Goal: Information Seeking & Learning: Check status

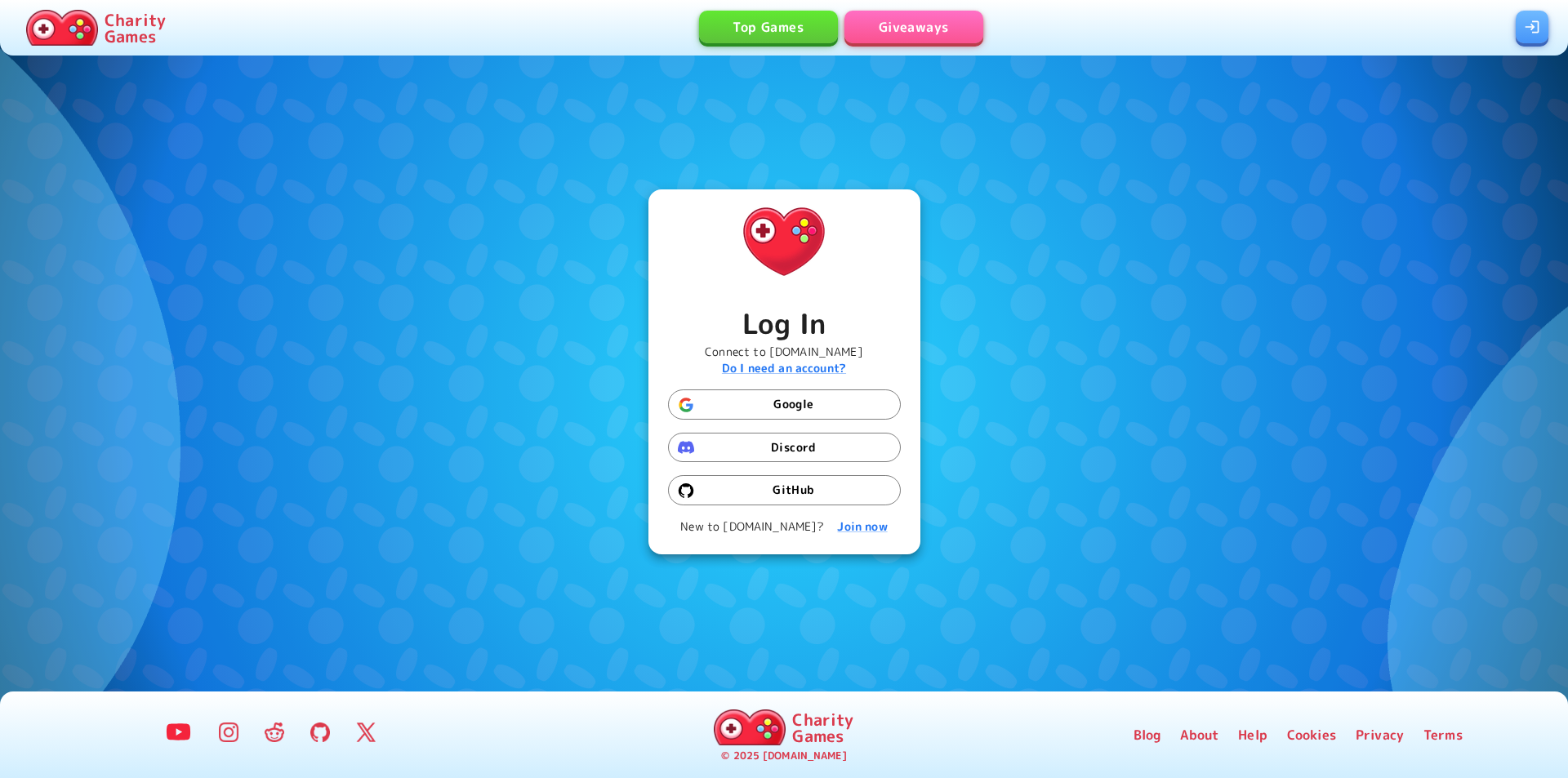
click at [925, 39] on link "Giveaways" at bounding box center [914, 27] width 139 height 33
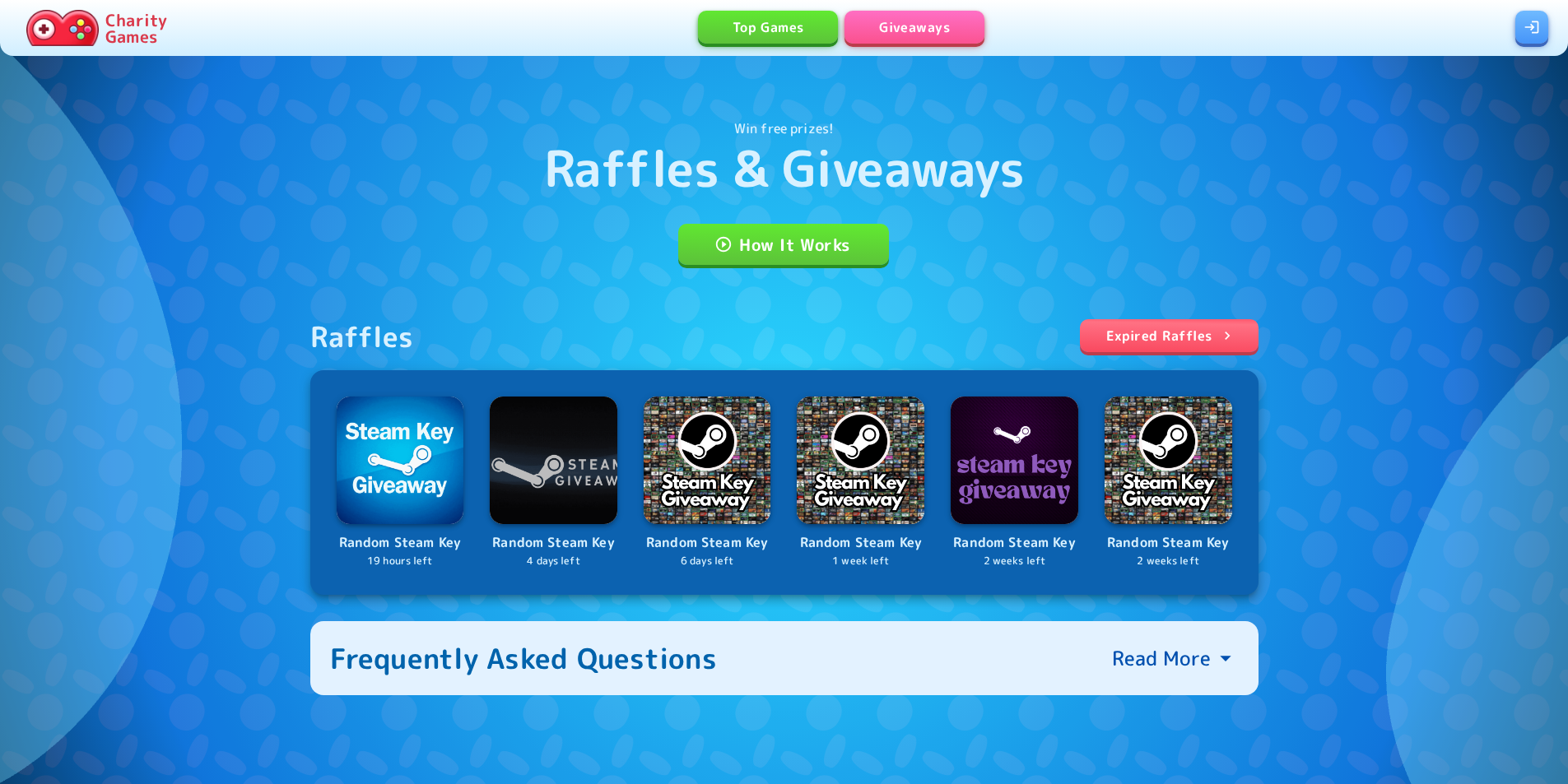
click at [959, 60] on div at bounding box center [784, 39] width 1568 height 52
click at [926, 35] on link "Giveaways" at bounding box center [915, 27] width 140 height 33
click at [747, 31] on link "Top Games" at bounding box center [768, 27] width 140 height 33
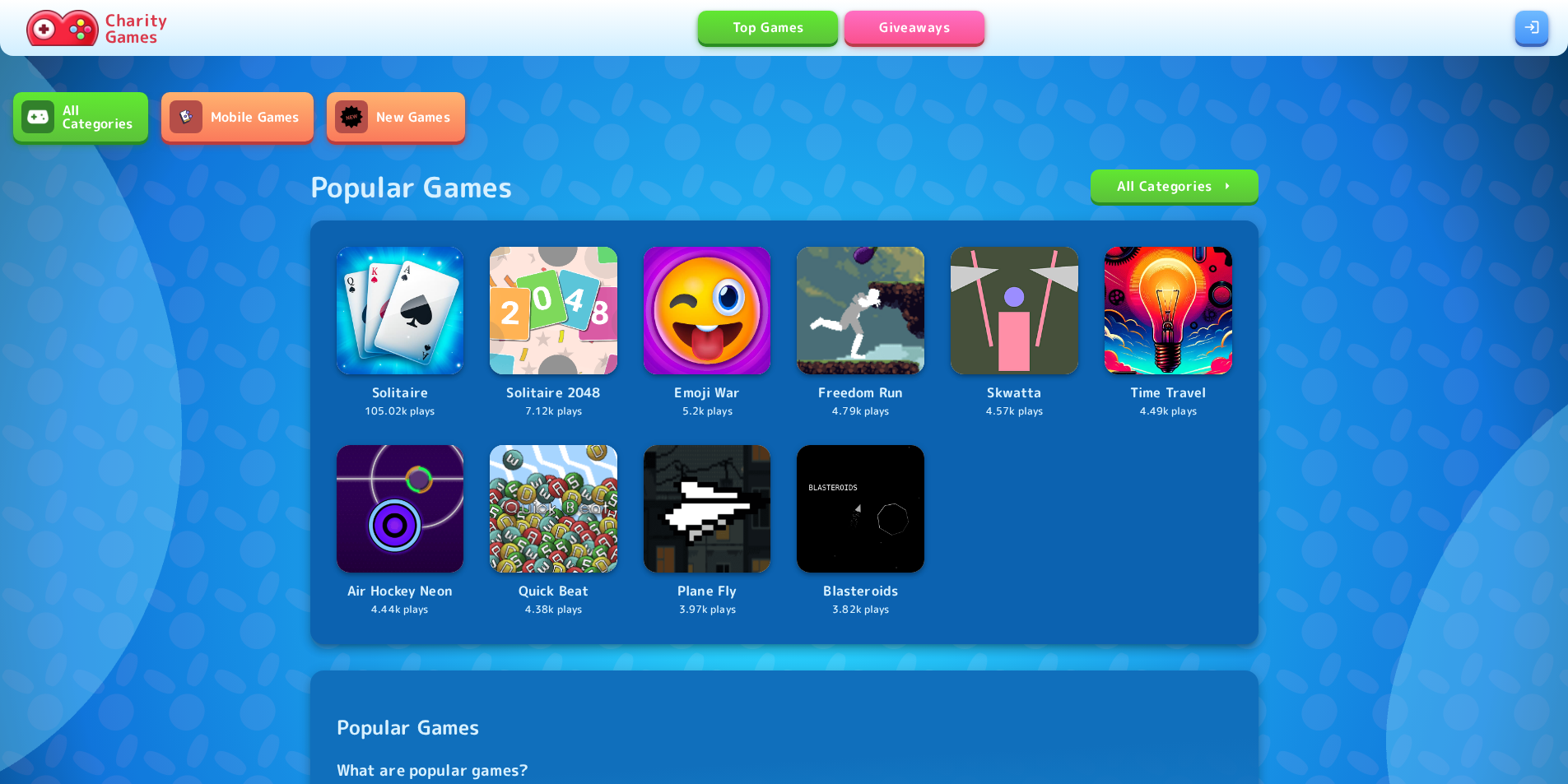
click at [1507, 43] on div "Top Games Giveaways" at bounding box center [844, 27] width 1342 height 34
click at [1527, 27] on link at bounding box center [1532, 27] width 33 height 33
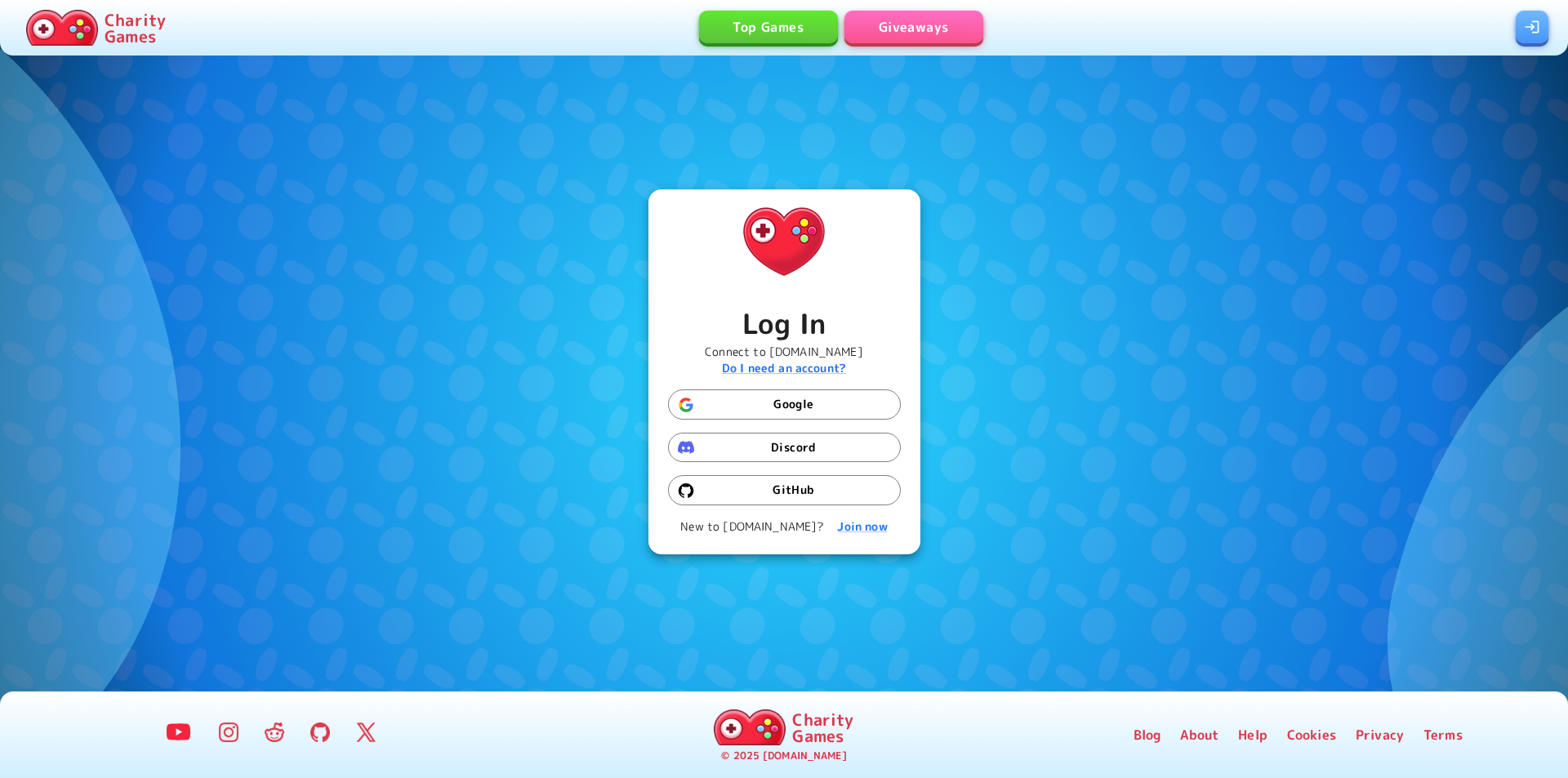
click at [786, 452] on button "Discord" at bounding box center [784, 447] width 233 height 30
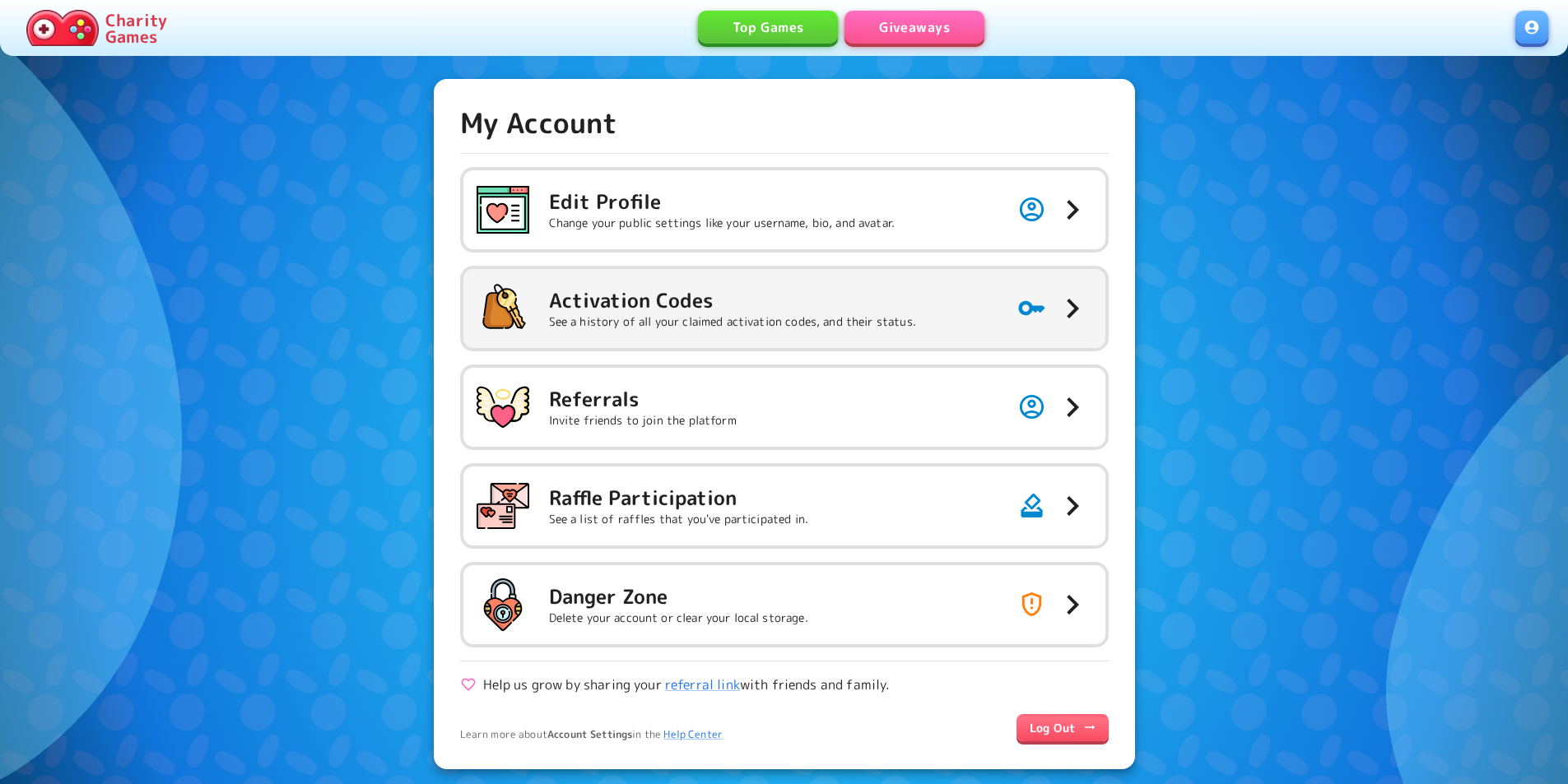
click at [989, 304] on button "Activation Codes See a history of all your claimed activation codes, and their …" at bounding box center [784, 308] width 642 height 79
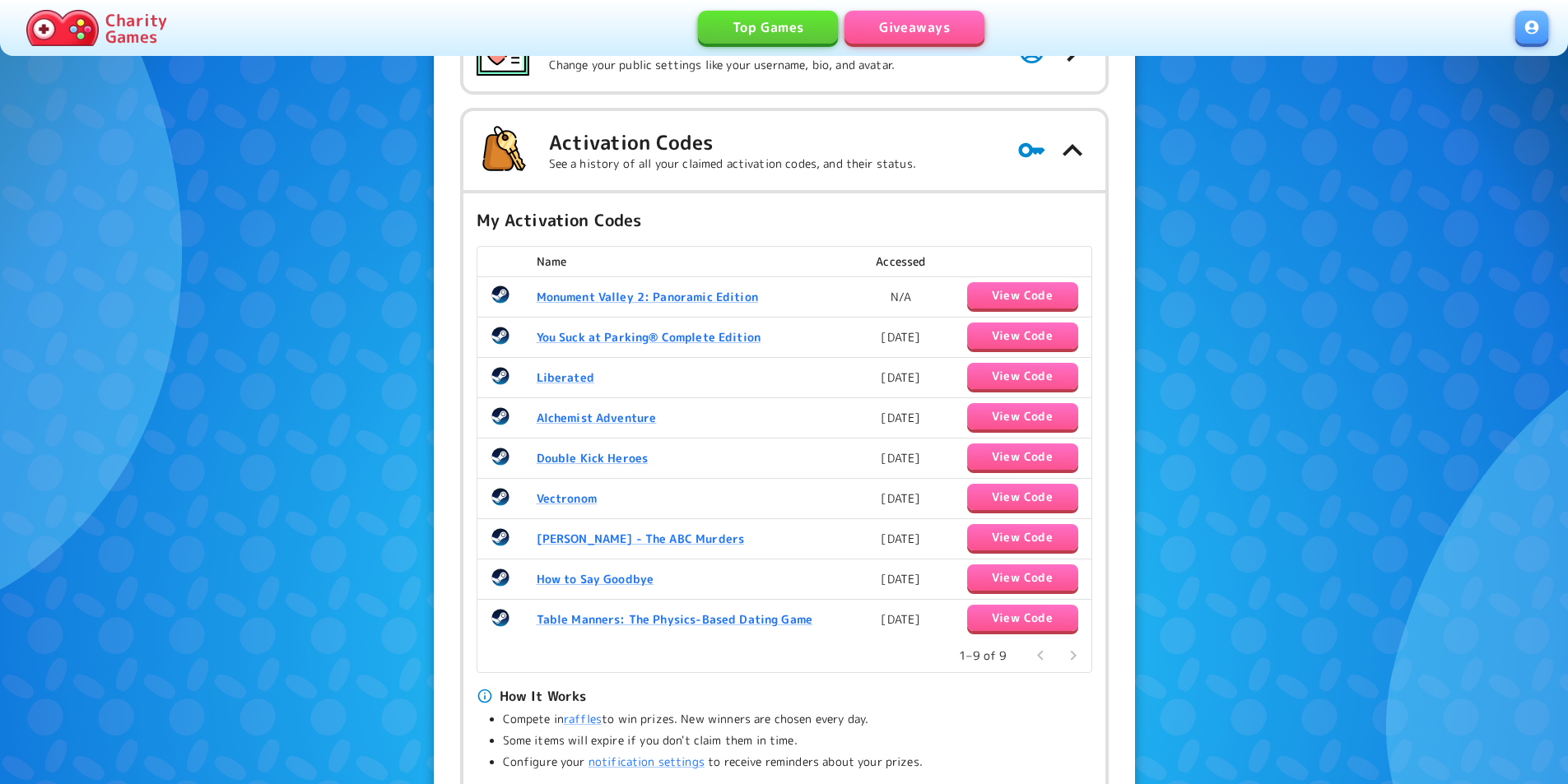
scroll to position [164, 0]
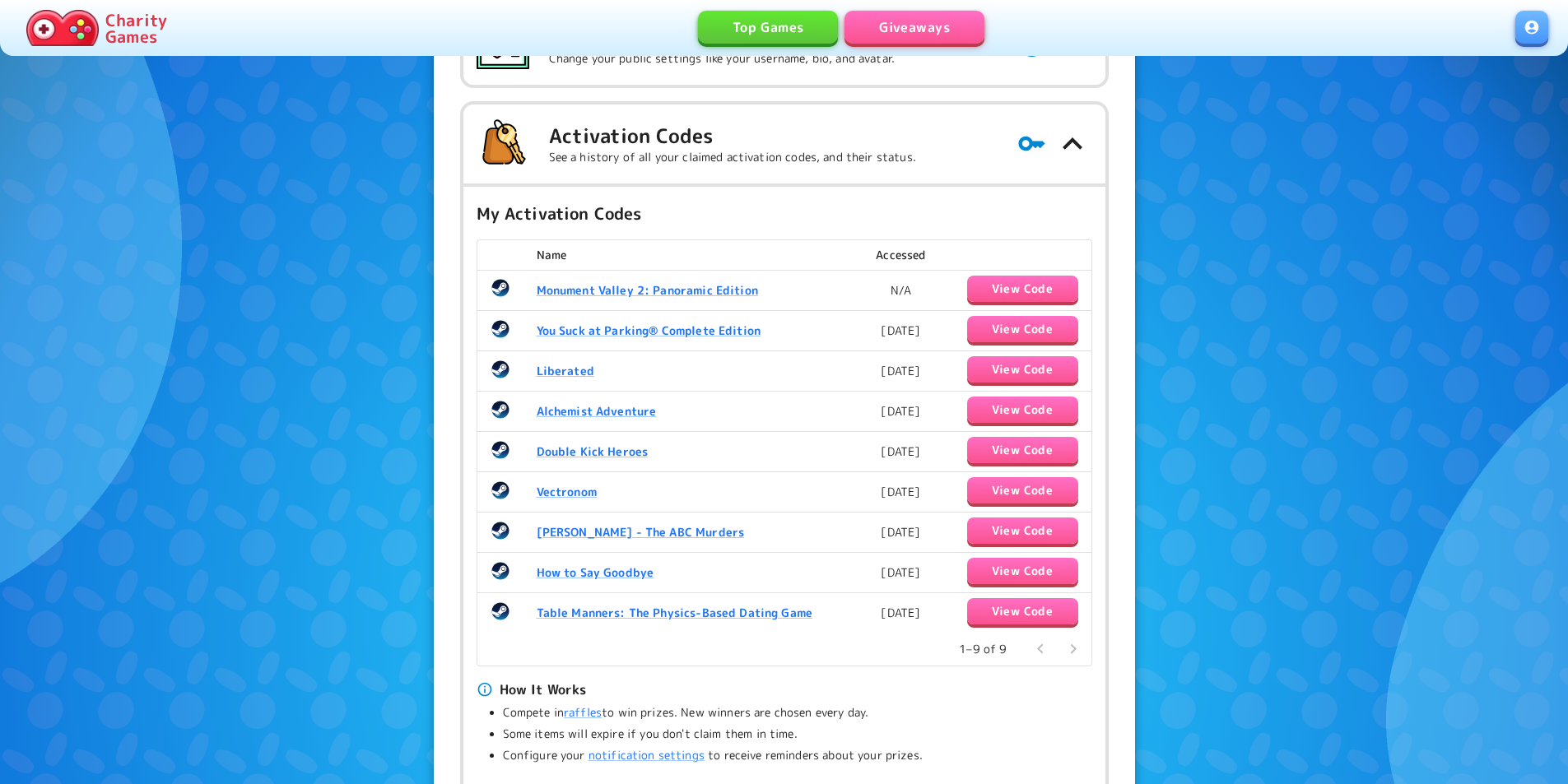
click at [1049, 284] on button "View Code" at bounding box center [1023, 289] width 111 height 26
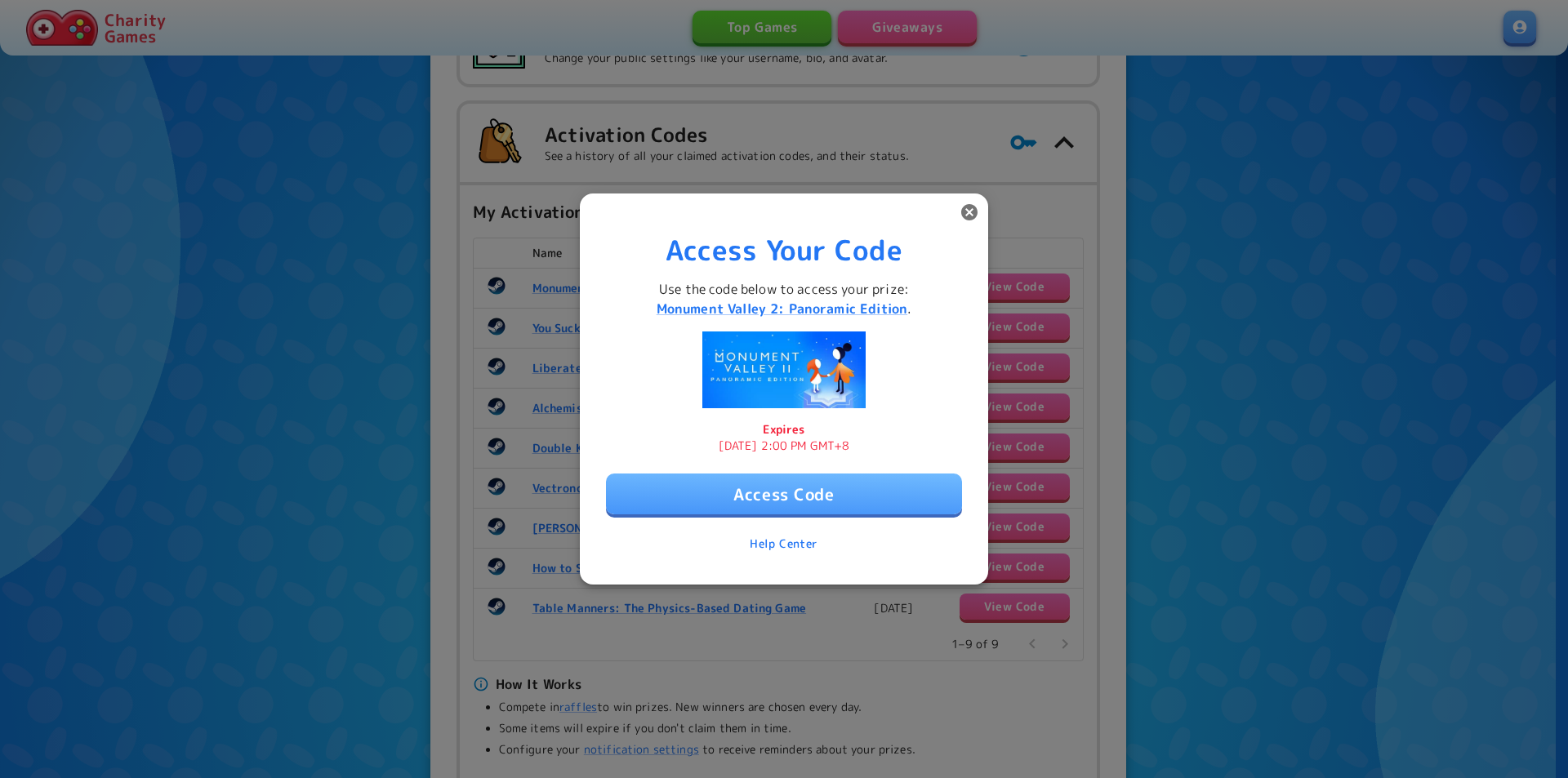
click at [972, 216] on icon "button" at bounding box center [969, 212] width 17 height 16
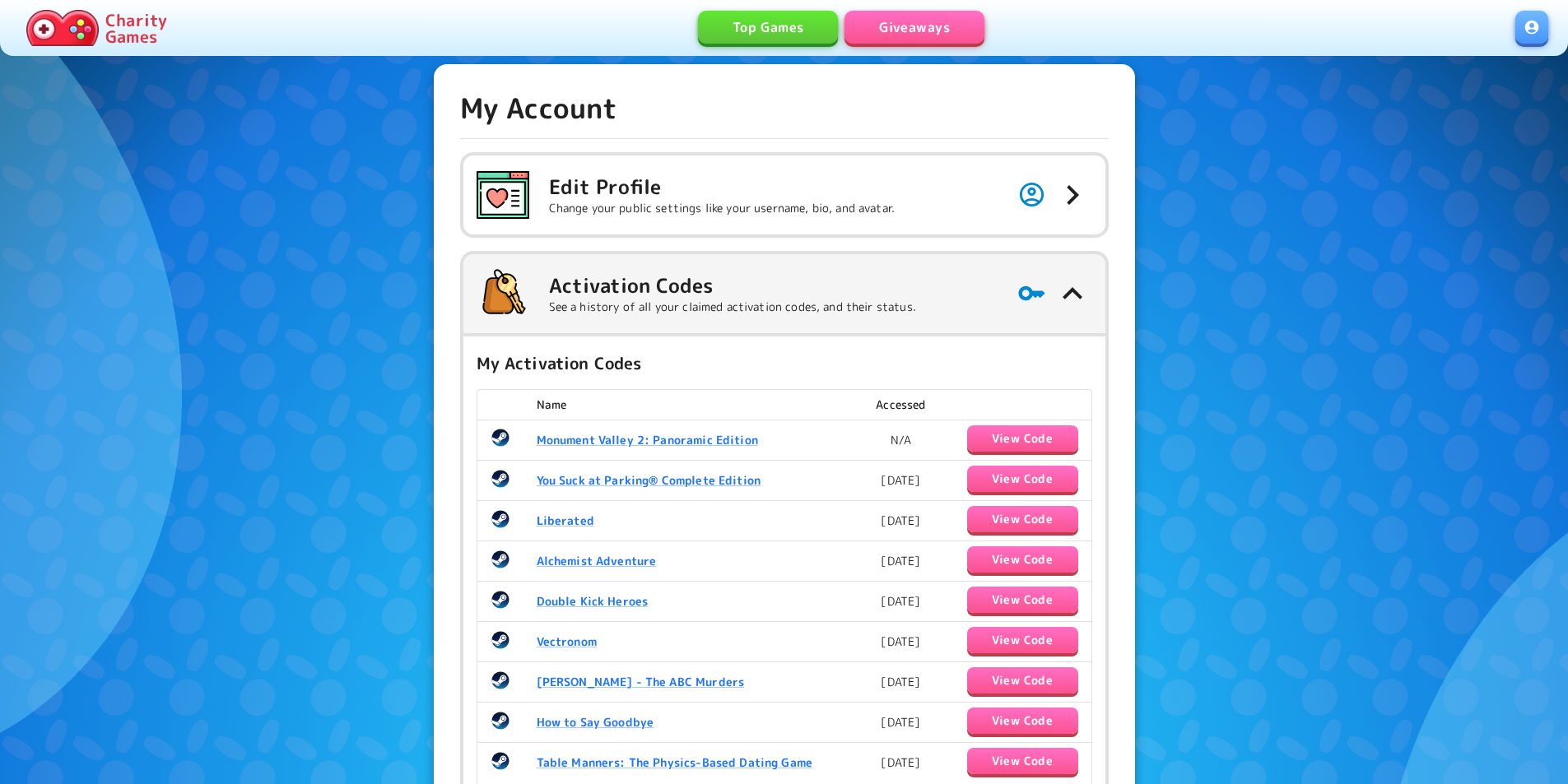
scroll to position [0, 0]
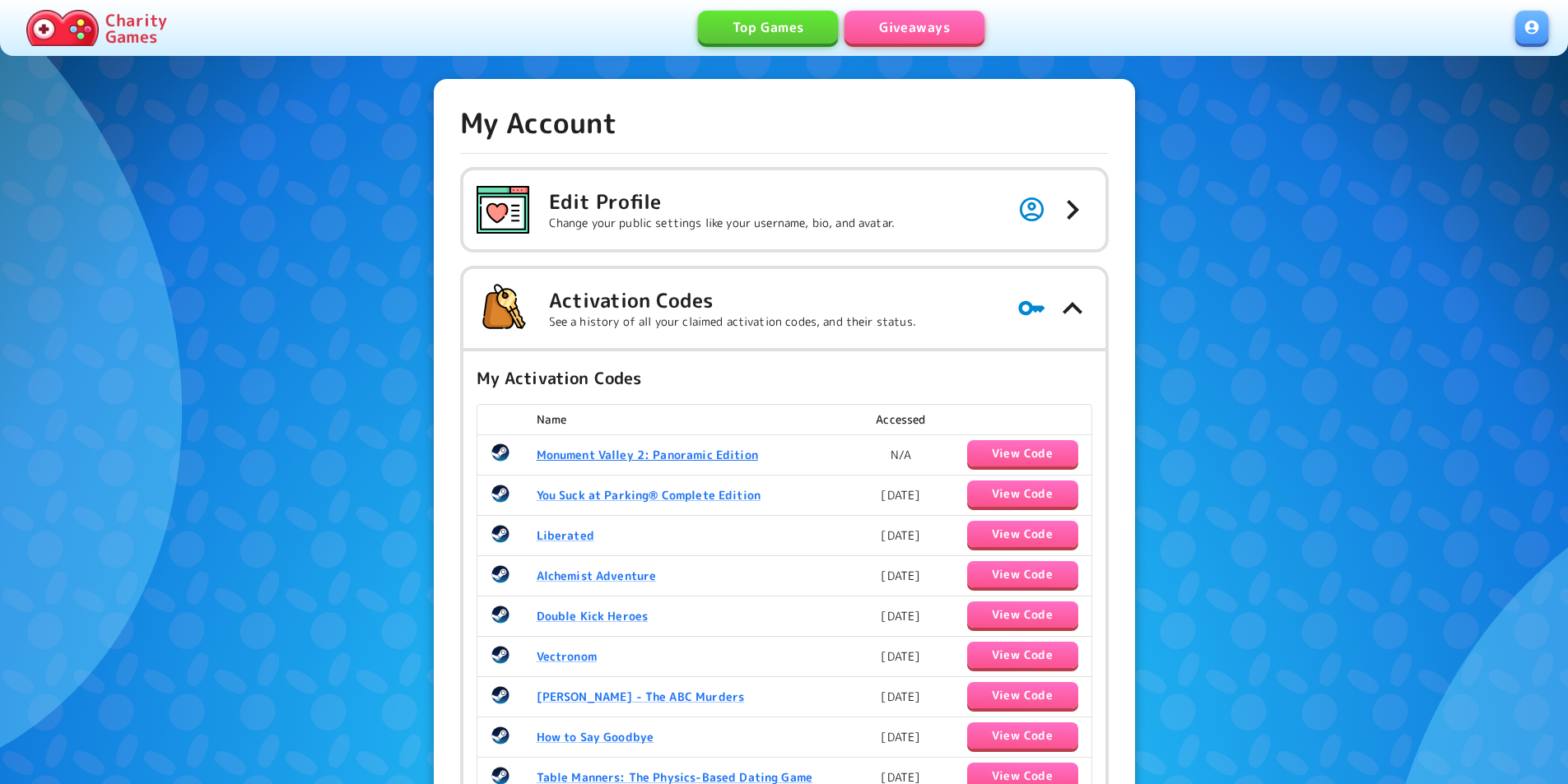
click at [745, 458] on b "Monument Valley 2: Panoramic Edition" at bounding box center [647, 455] width 221 height 16
click at [1054, 457] on button "View Code" at bounding box center [1023, 453] width 111 height 26
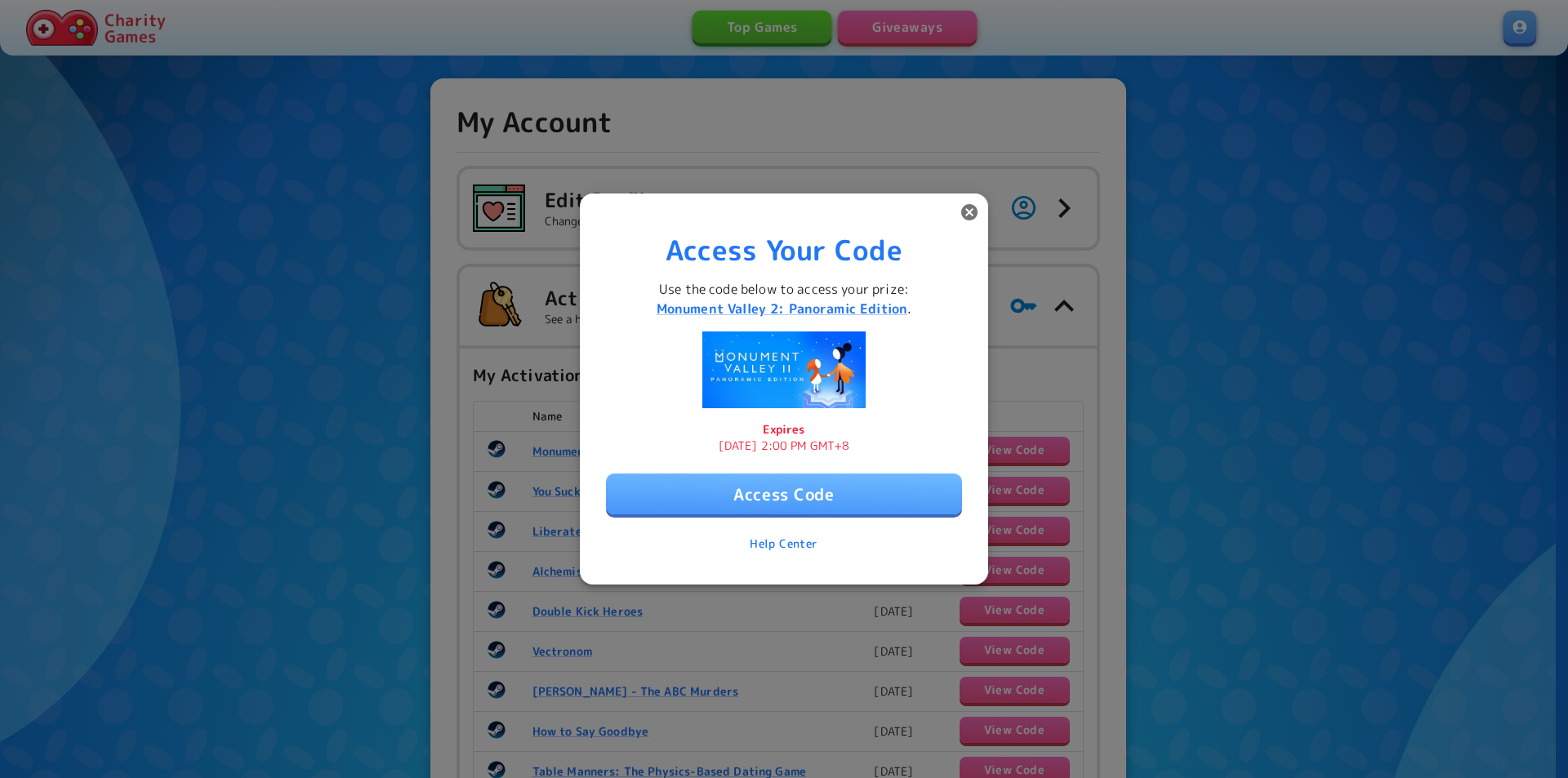
click at [851, 486] on button "Access Code" at bounding box center [784, 493] width 356 height 41
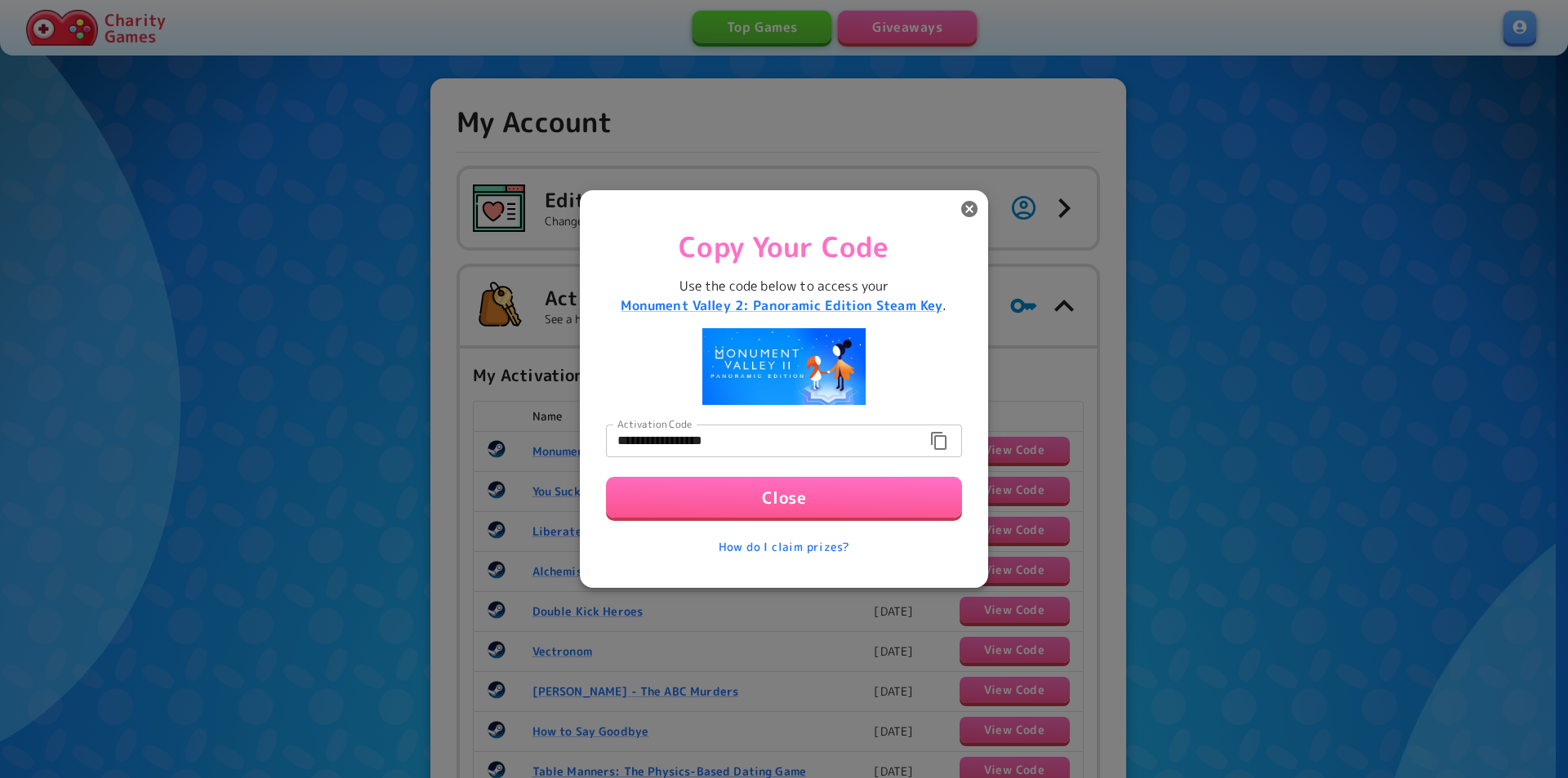
click at [936, 443] on icon "button" at bounding box center [939, 440] width 16 height 18
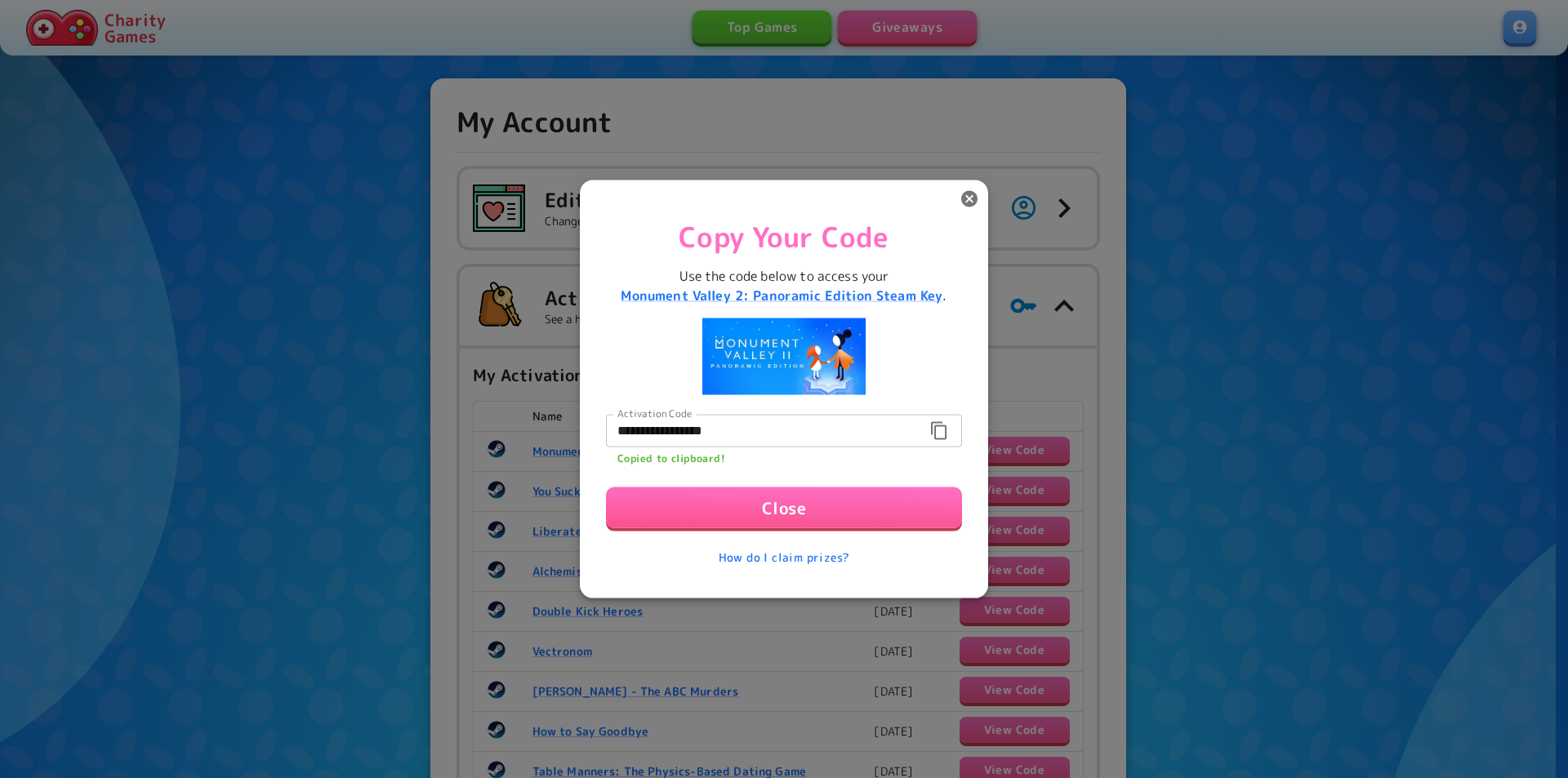
click at [908, 513] on button "Close" at bounding box center [784, 506] width 356 height 41
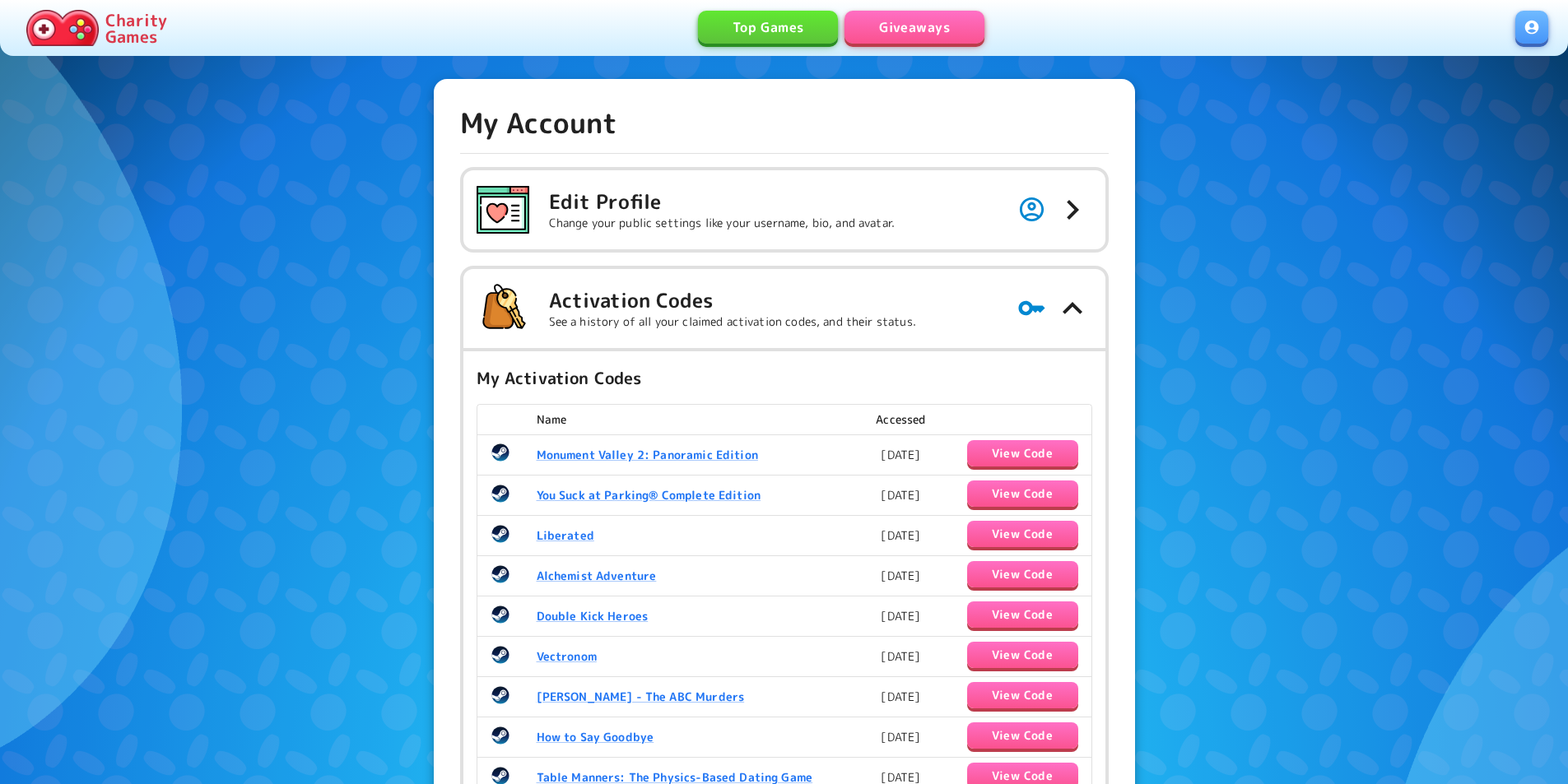
click at [905, 36] on link "Giveaways" at bounding box center [915, 27] width 140 height 33
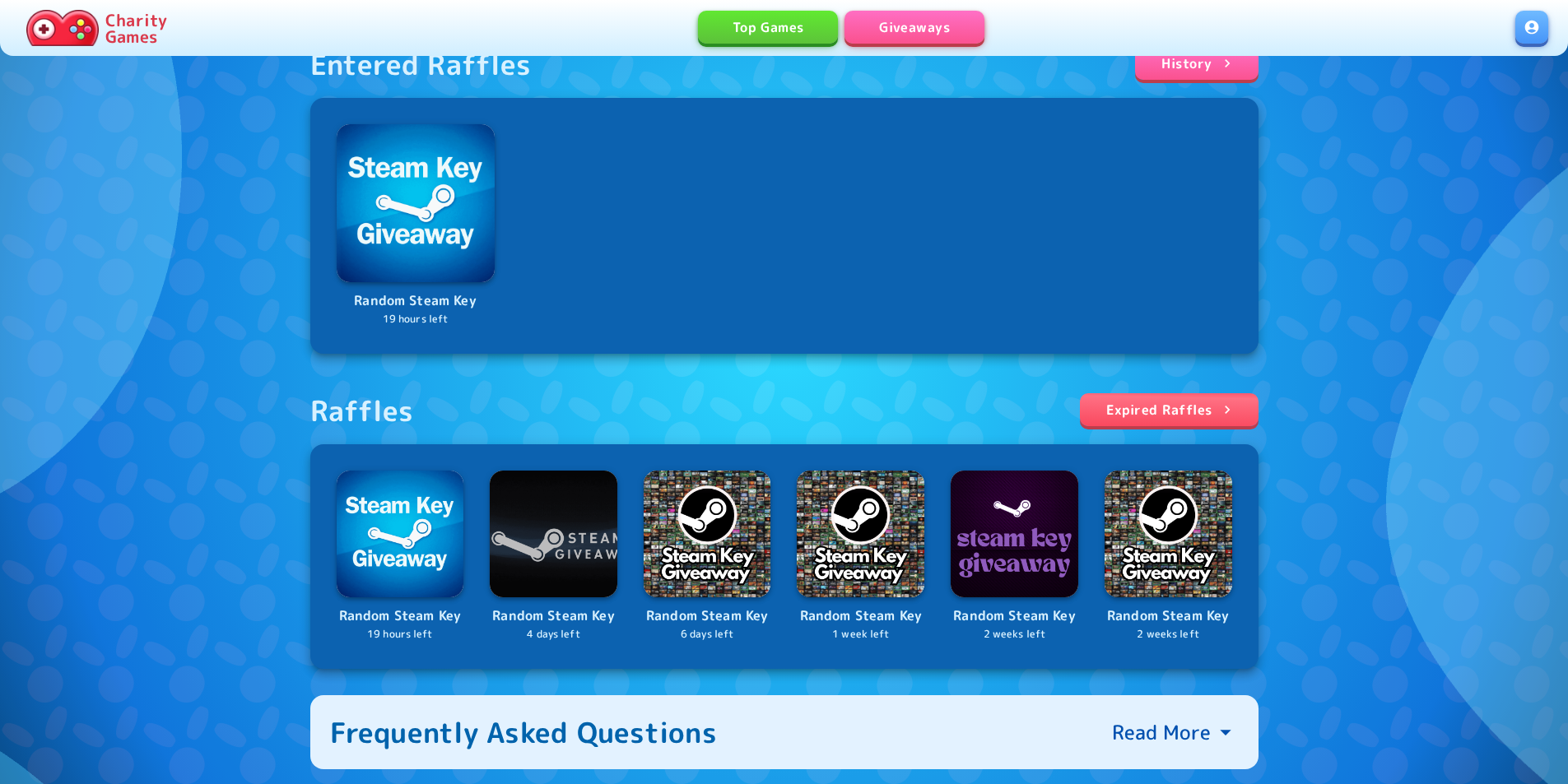
scroll to position [247, 0]
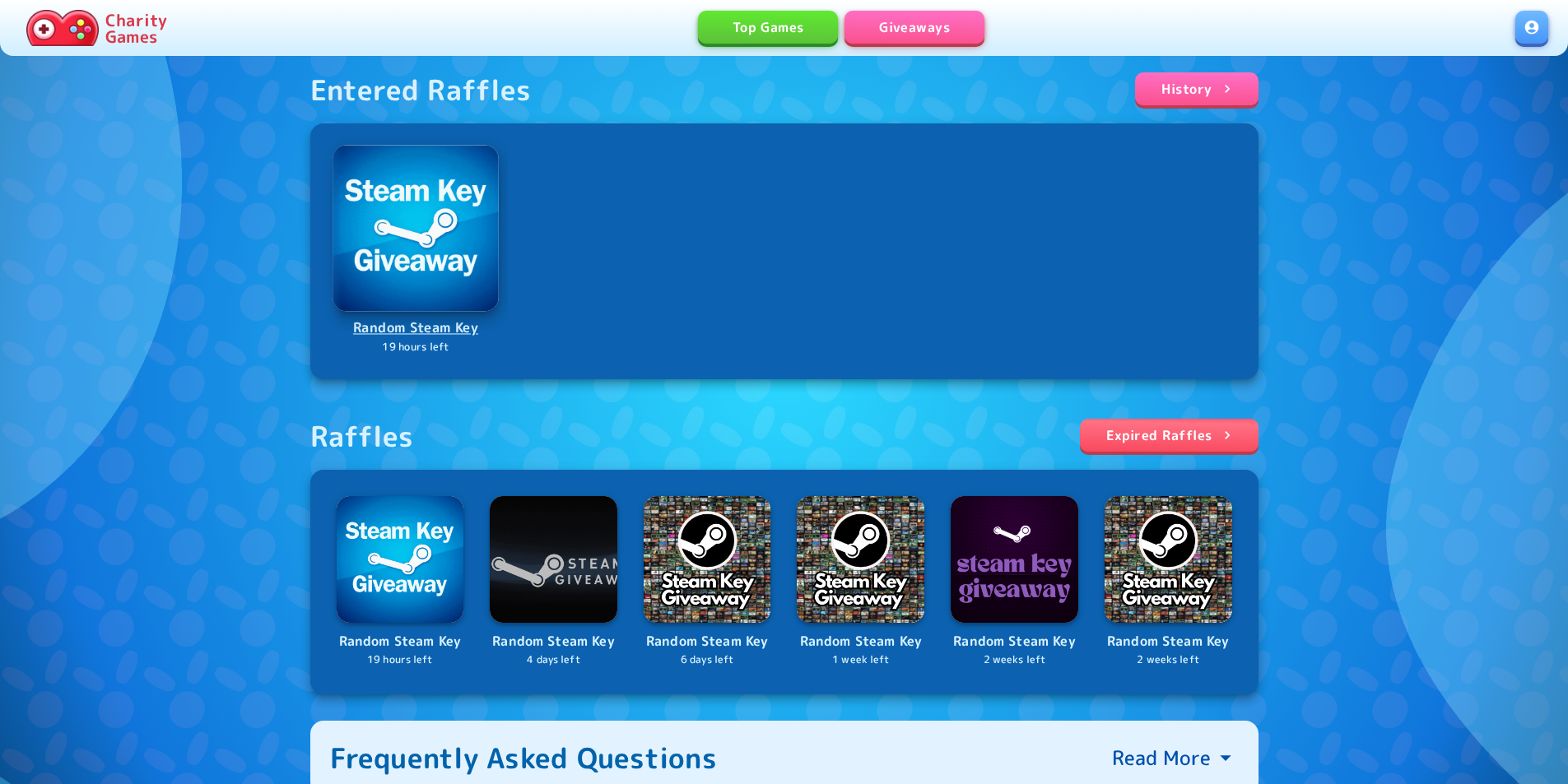
click at [390, 241] on img at bounding box center [416, 228] width 166 height 166
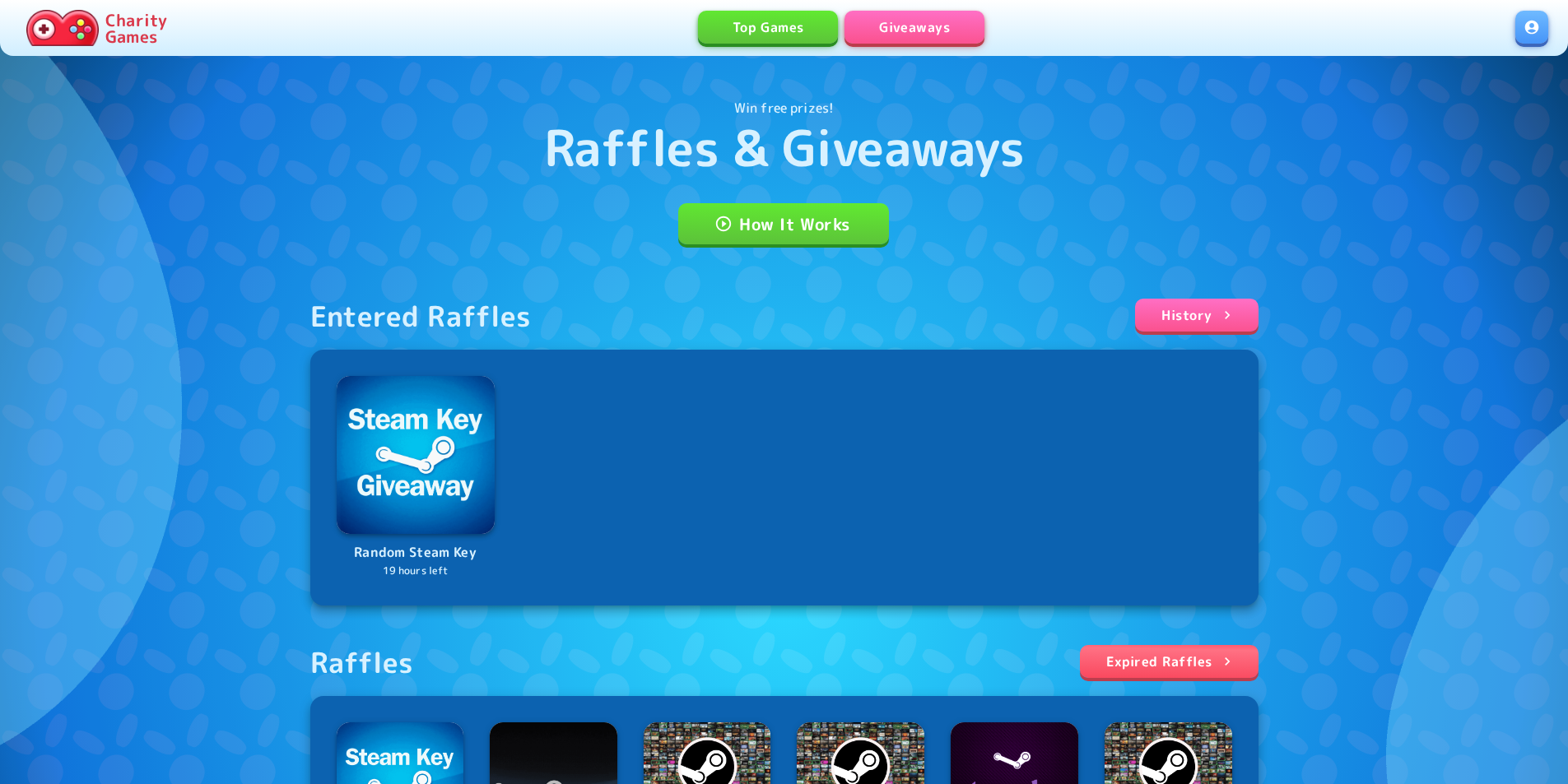
scroll to position [0, 0]
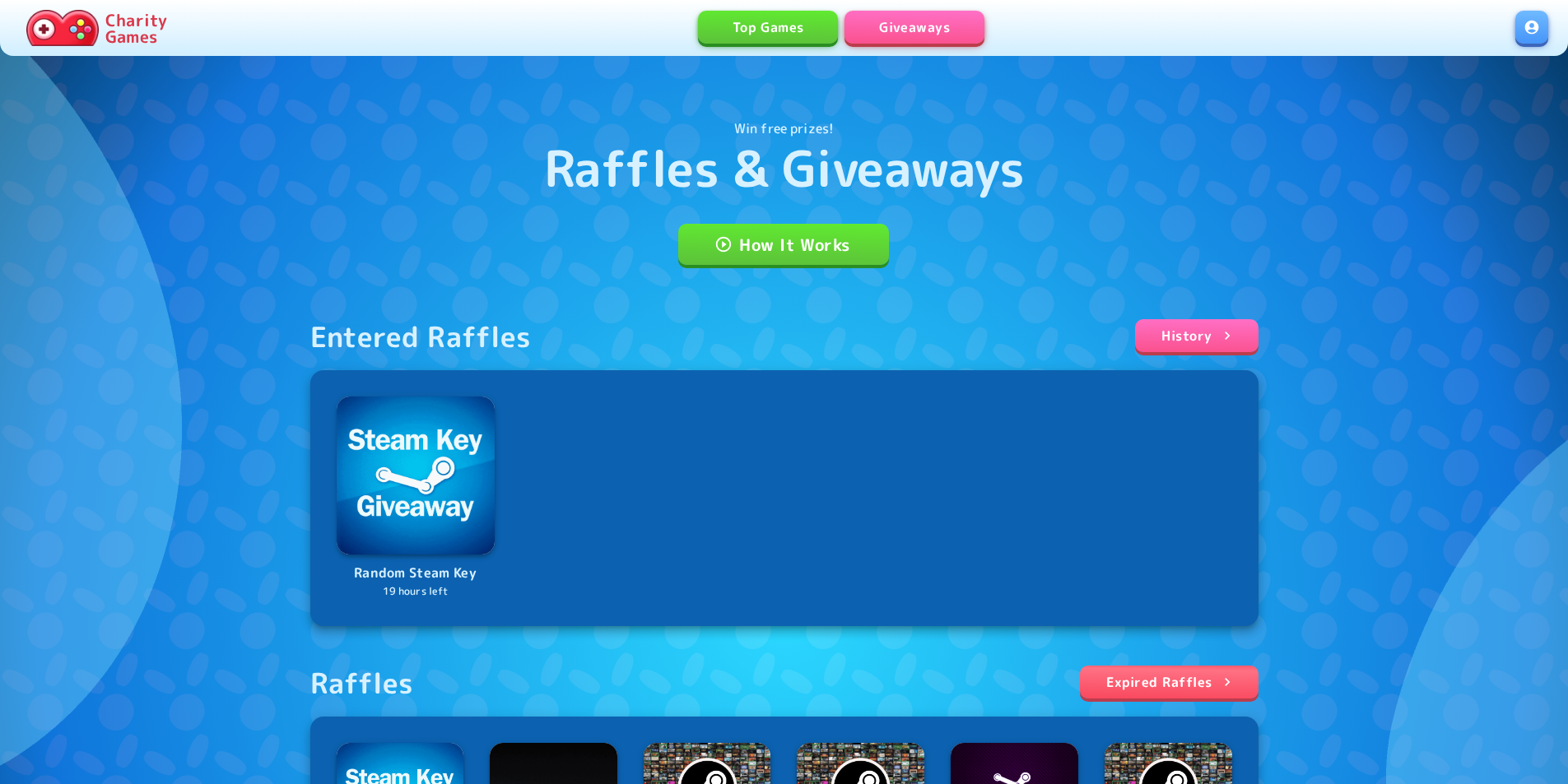
click at [922, 31] on link "Giveaways" at bounding box center [915, 27] width 140 height 33
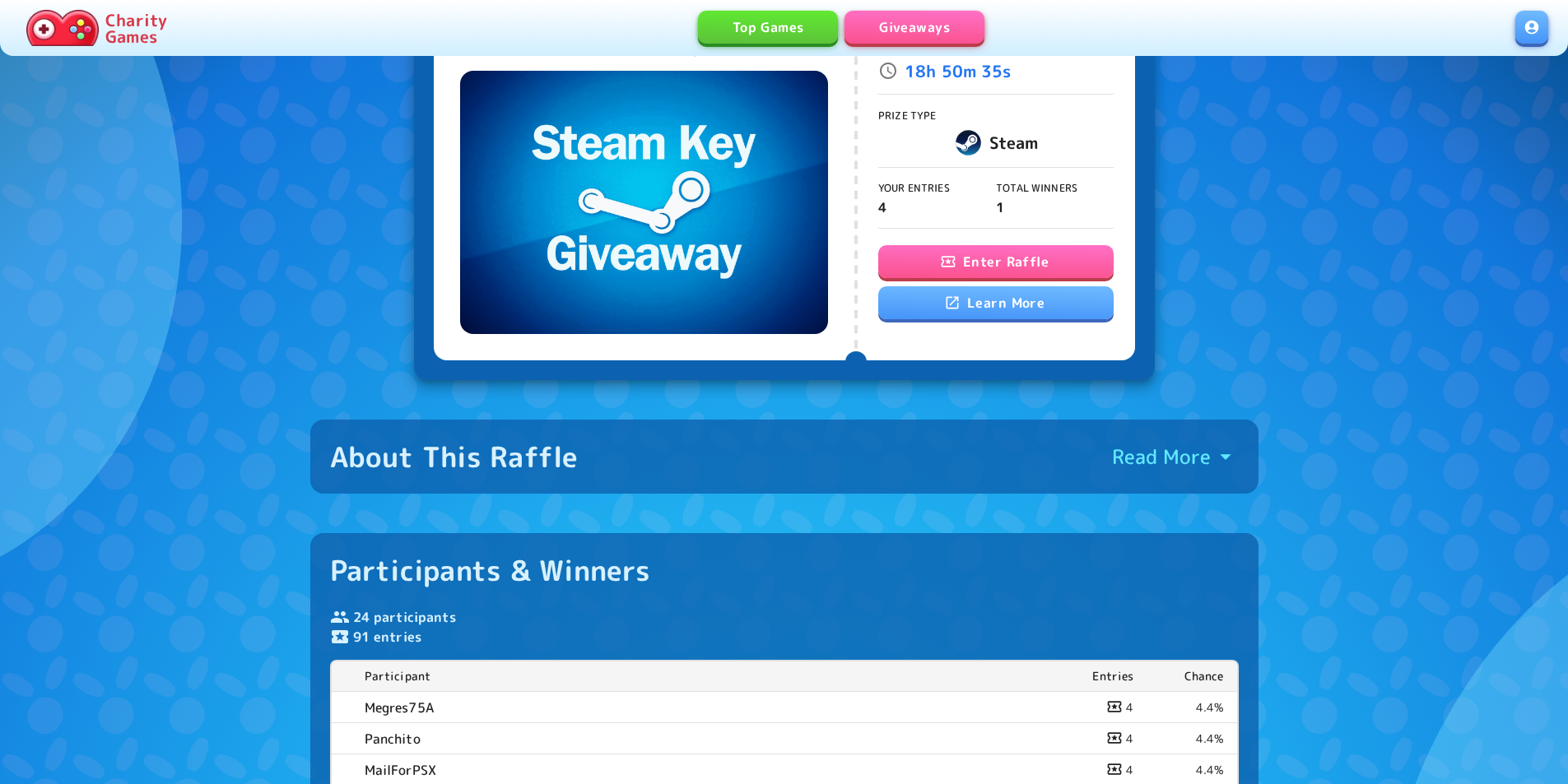
scroll to position [82, 0]
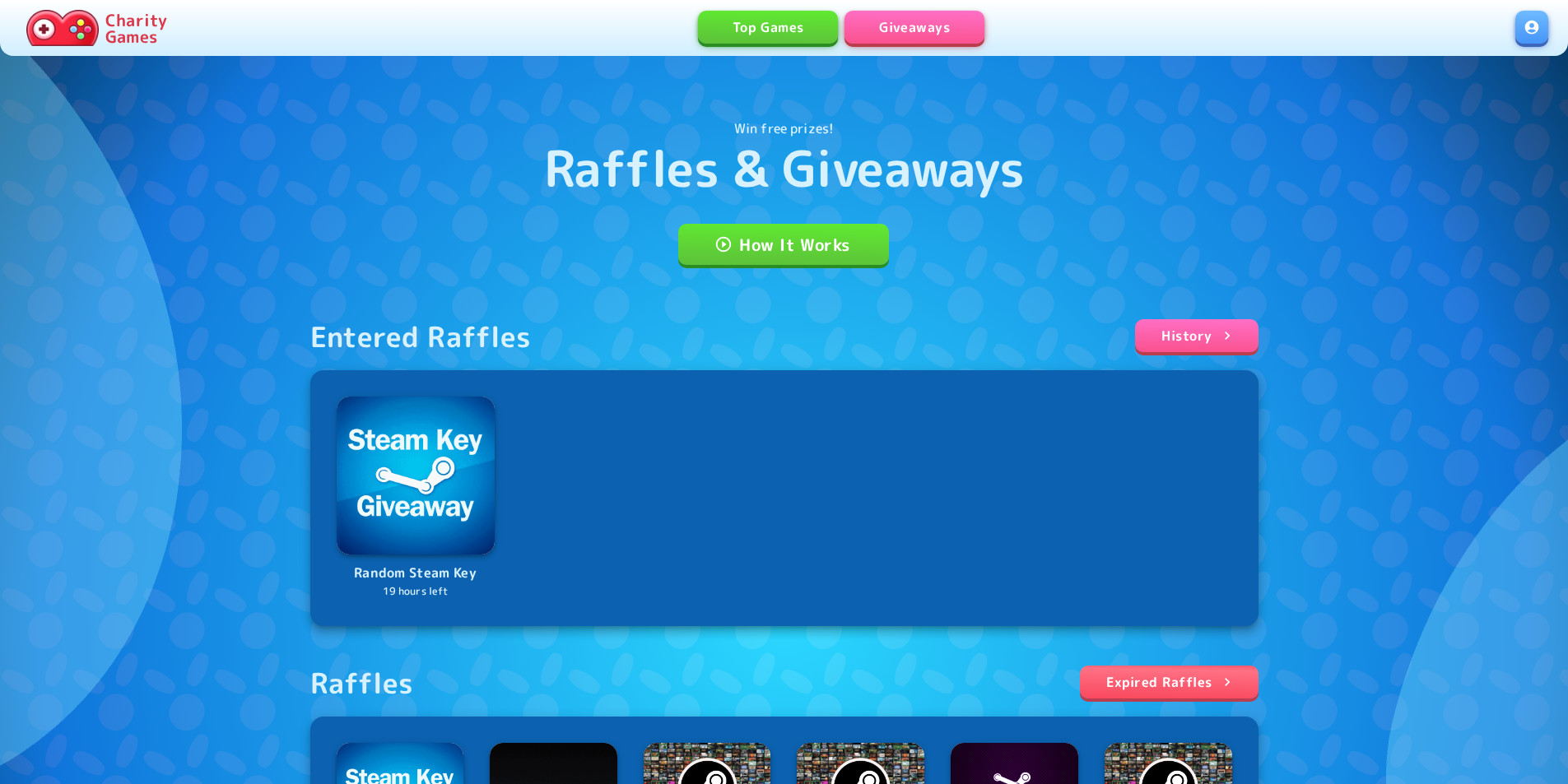
click at [1543, 34] on link at bounding box center [1532, 27] width 33 height 33
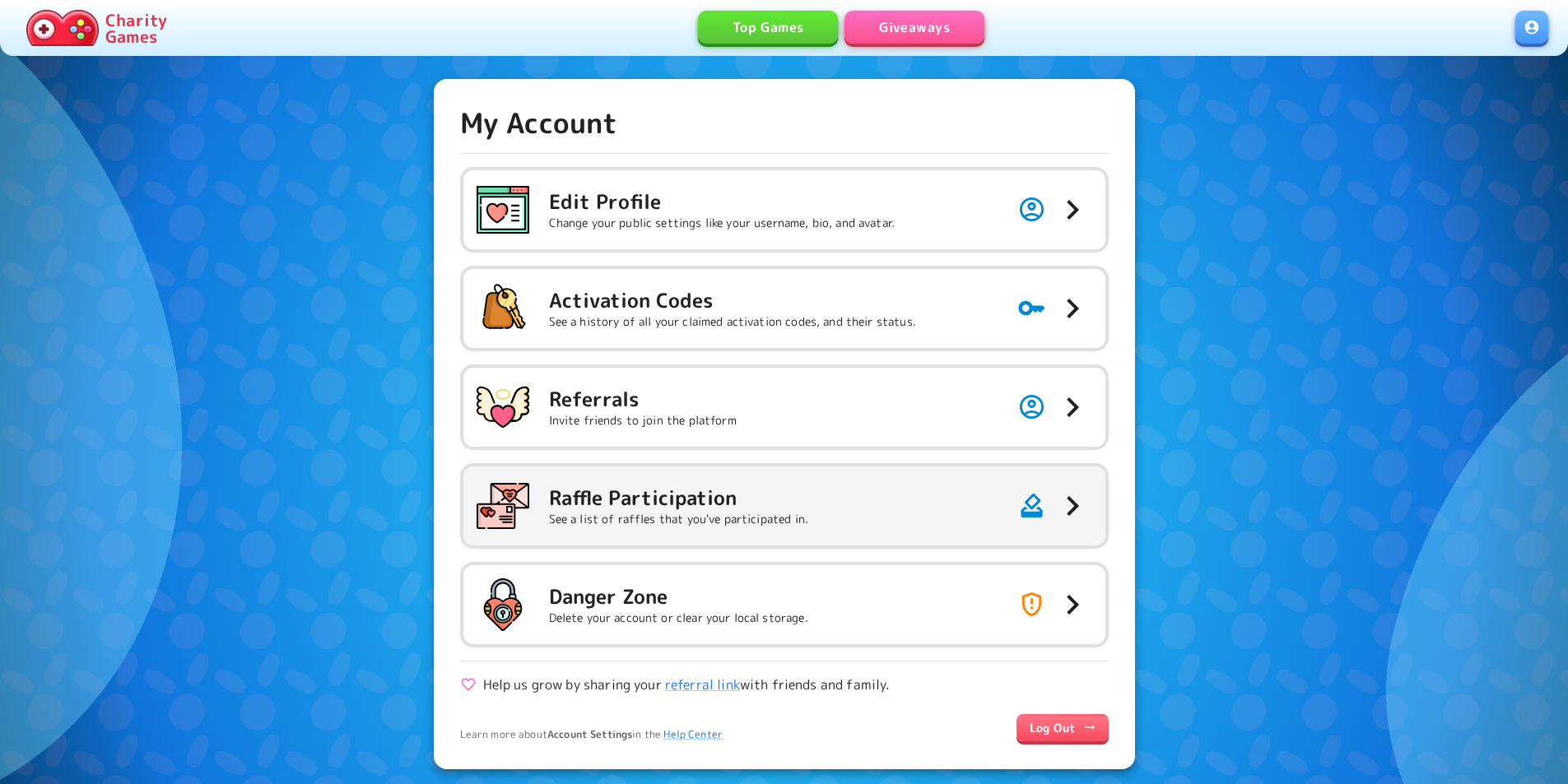
click at [693, 525] on p "See a list of raffles that you've participated in." at bounding box center [679, 519] width 260 height 17
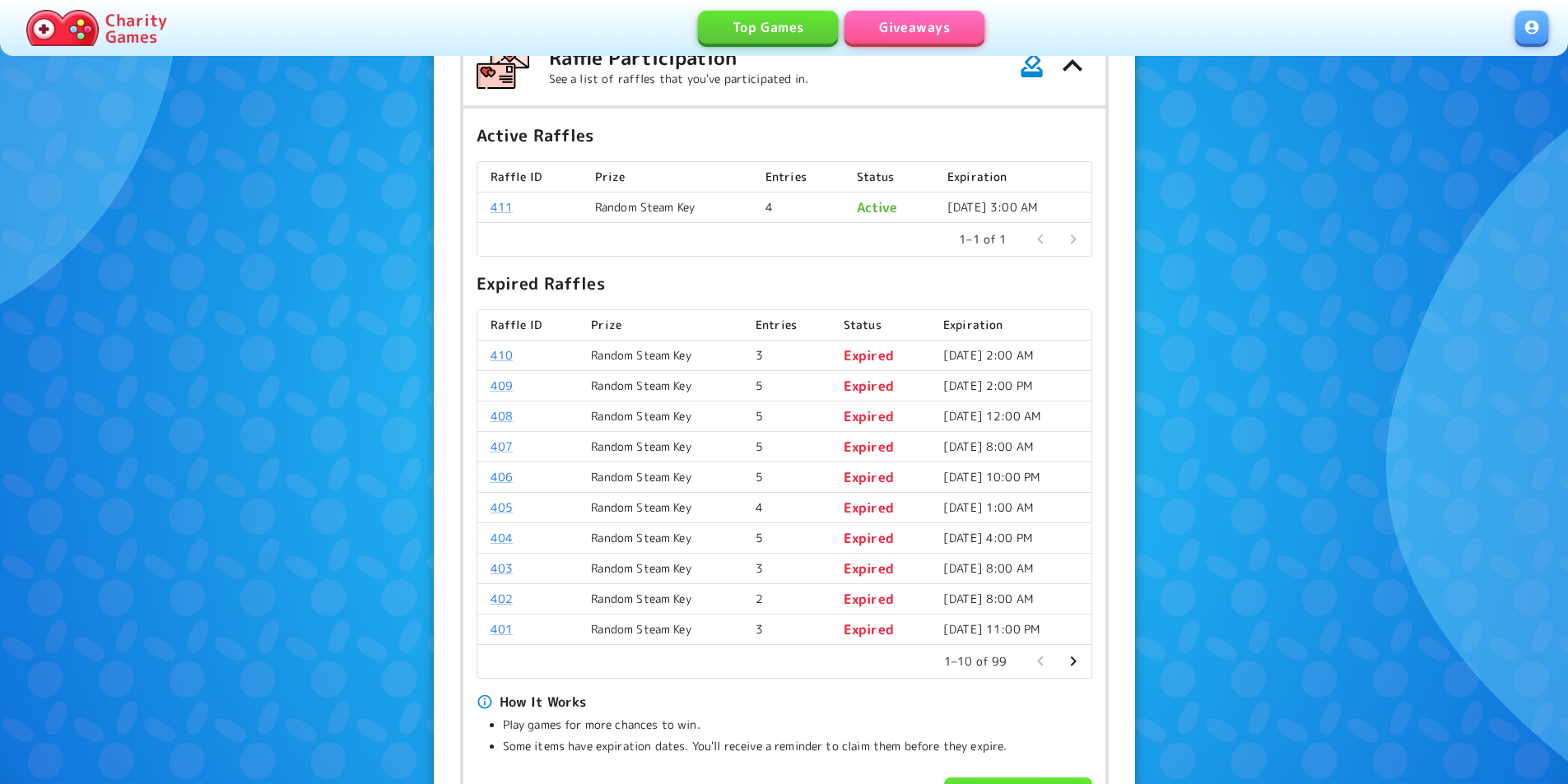
scroll to position [494, 0]
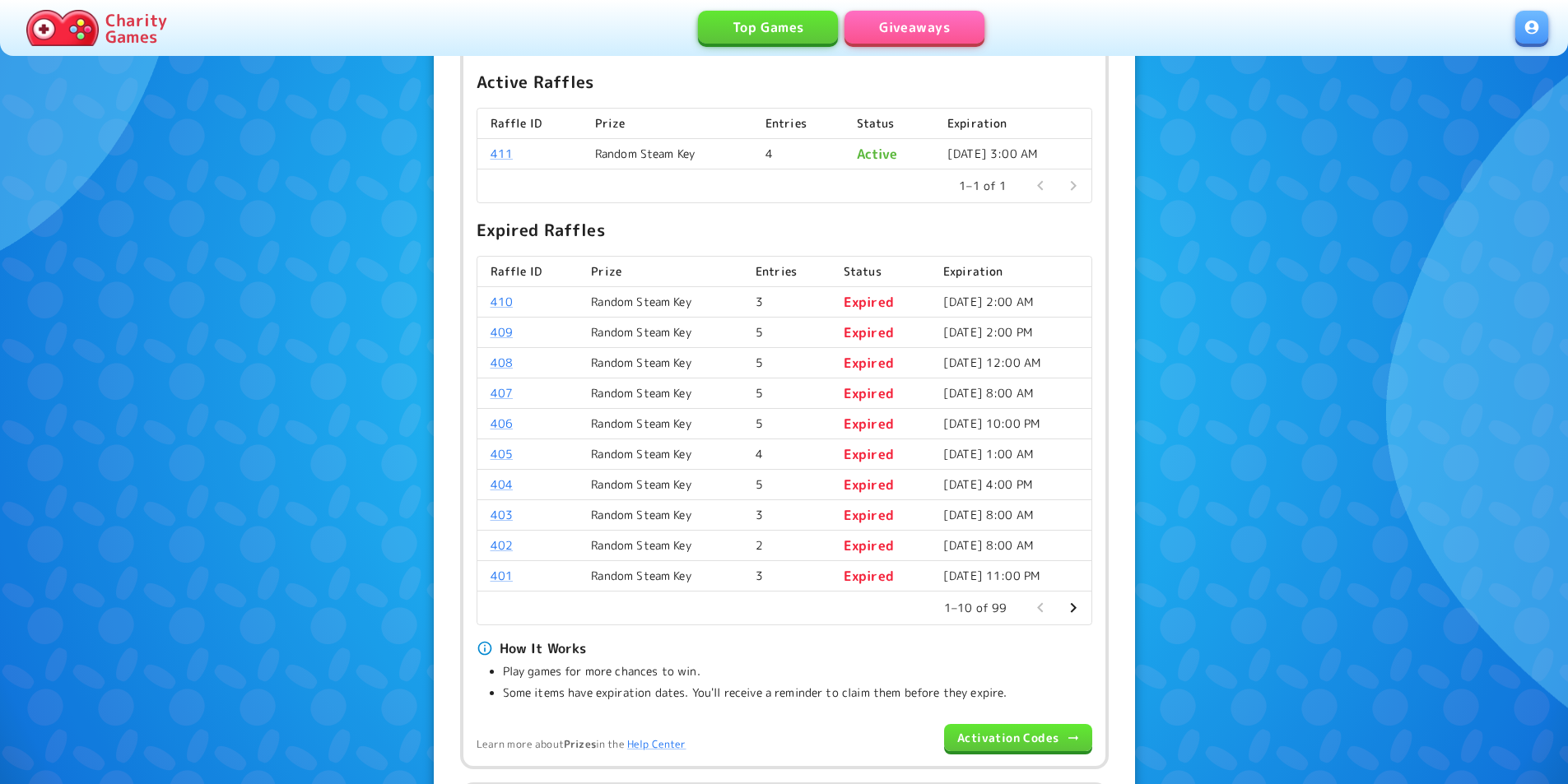
click at [1079, 616] on icon "Go to next page" at bounding box center [1073, 608] width 20 height 20
click at [1042, 616] on icon "Go to previous page" at bounding box center [1040, 608] width 20 height 20
click at [499, 304] on link "410" at bounding box center [501, 302] width 22 height 16
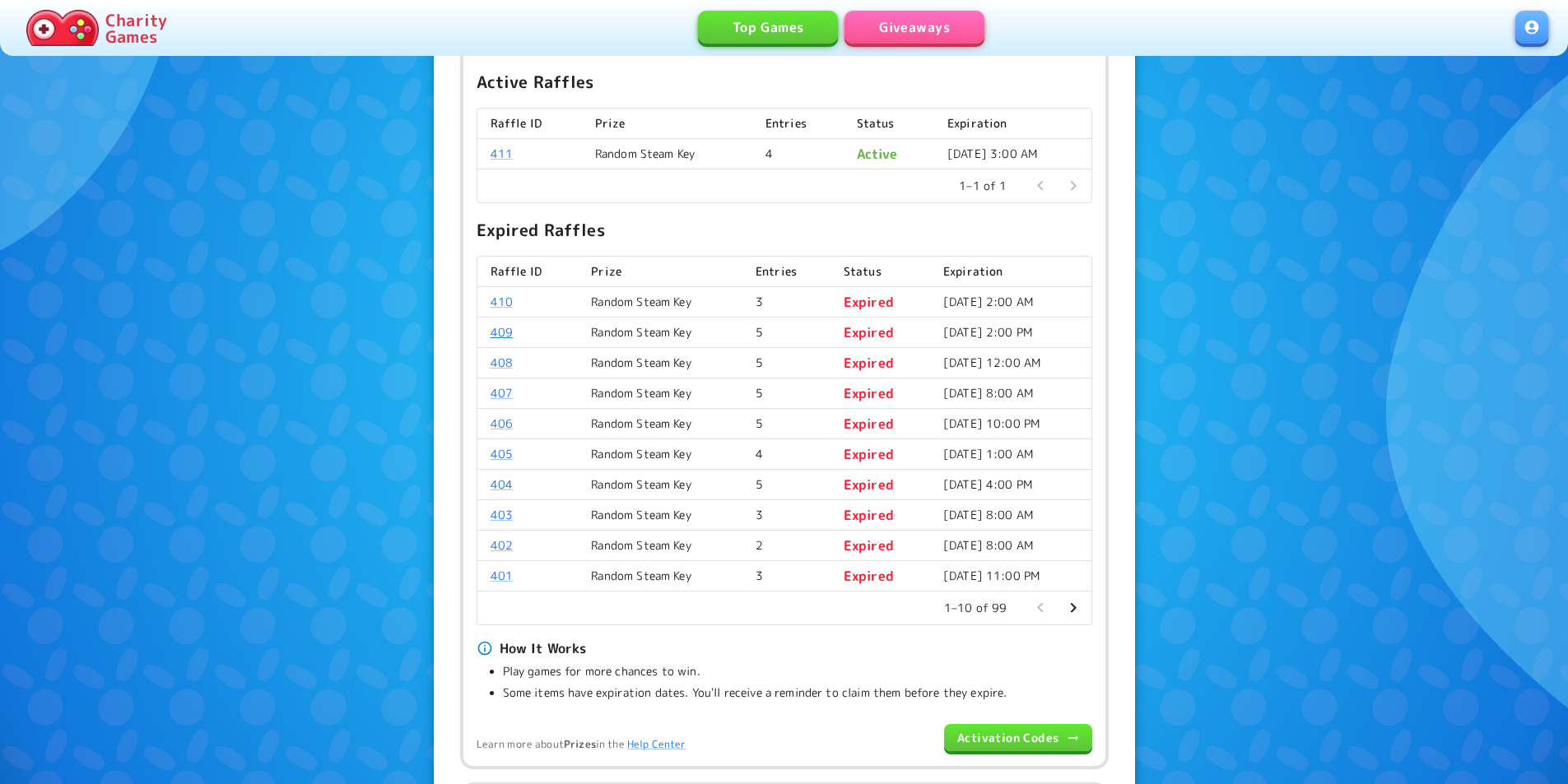
click at [499, 333] on link "409" at bounding box center [501, 332] width 22 height 16
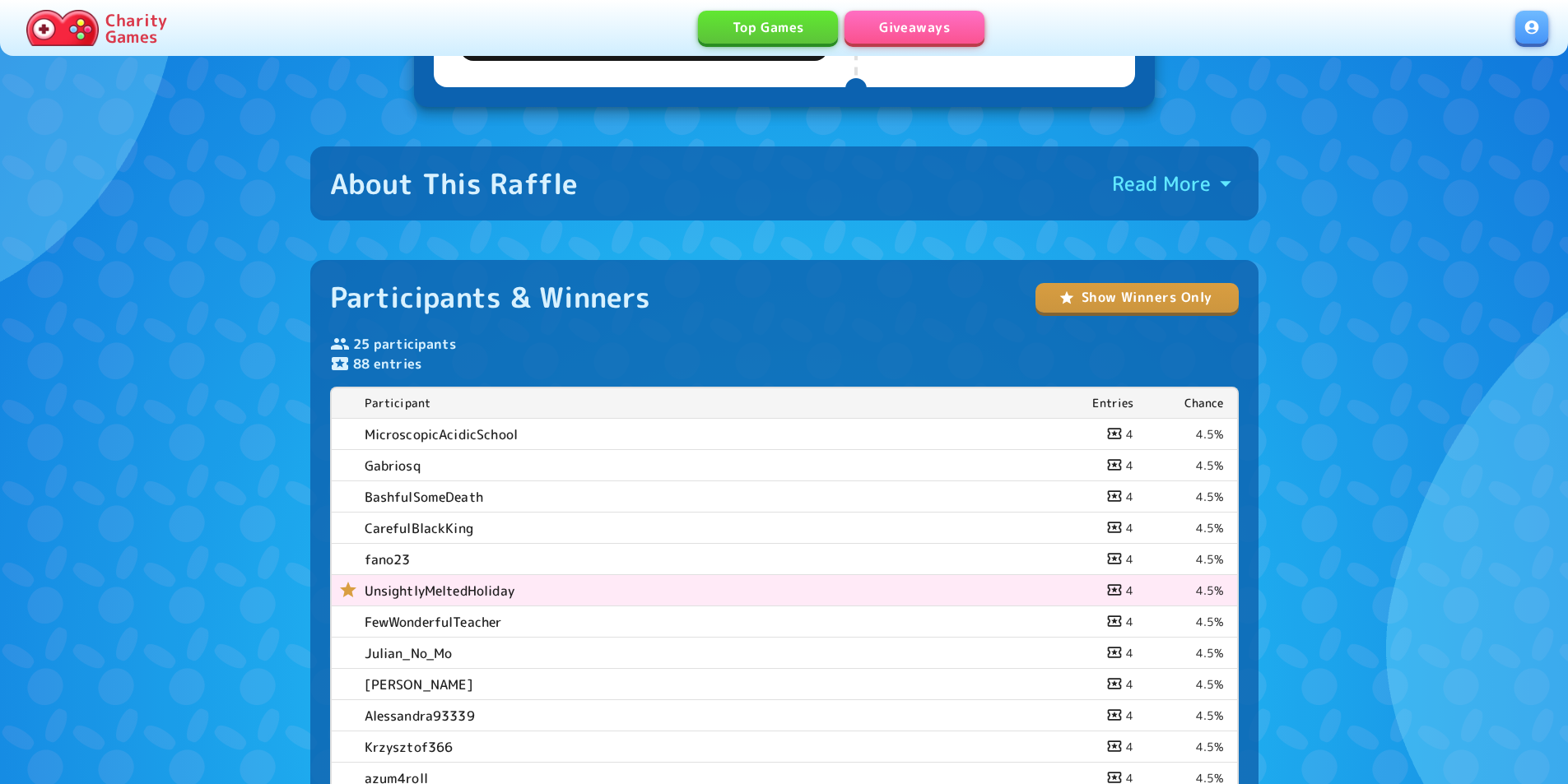
scroll to position [494, 0]
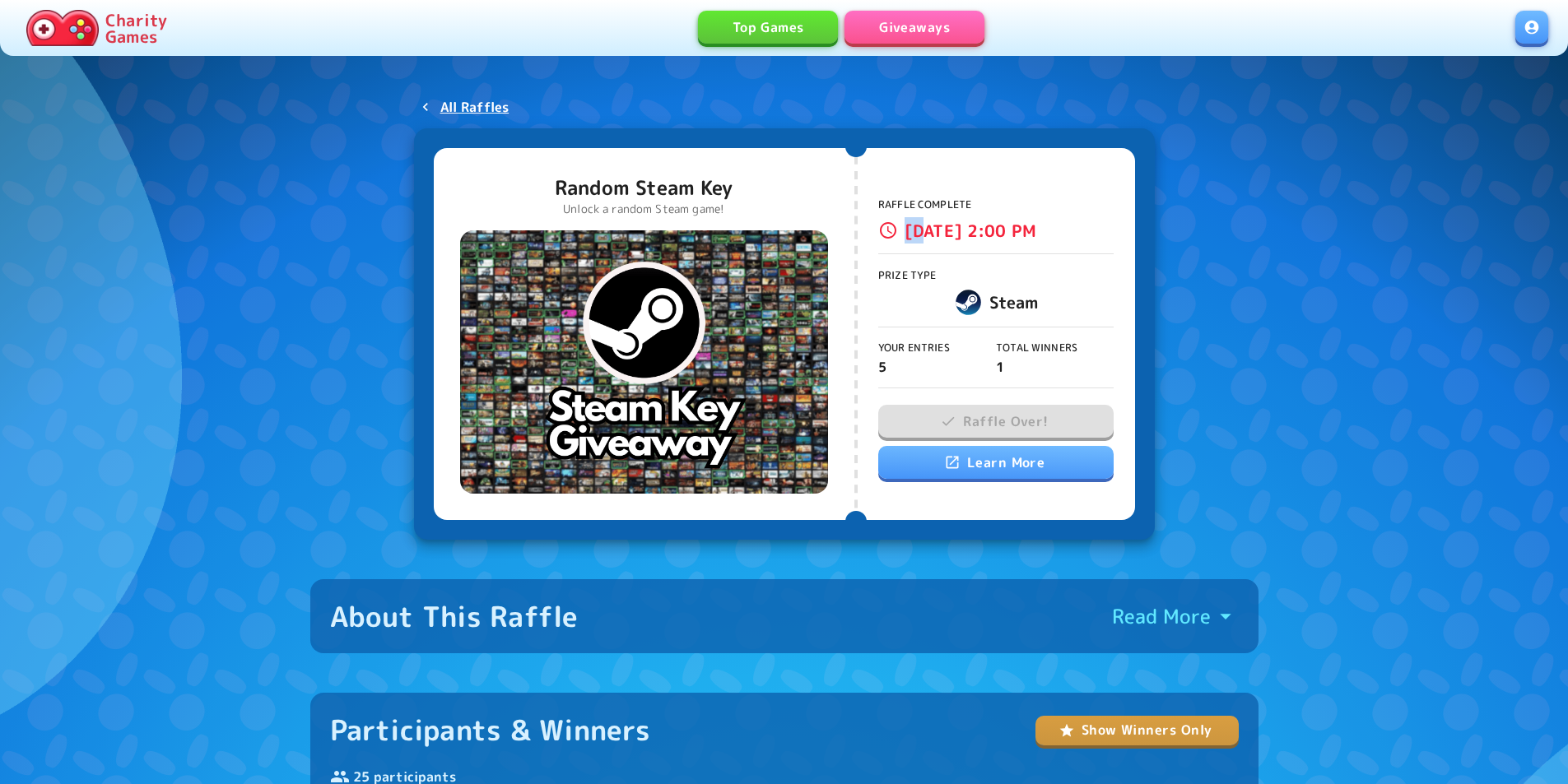
drag, startPoint x: 907, startPoint y: 234, endPoint x: 980, endPoint y: 236, distance: 73.0
click at [929, 234] on p "[DATE] 2:00 PM" at bounding box center [970, 230] width 131 height 26
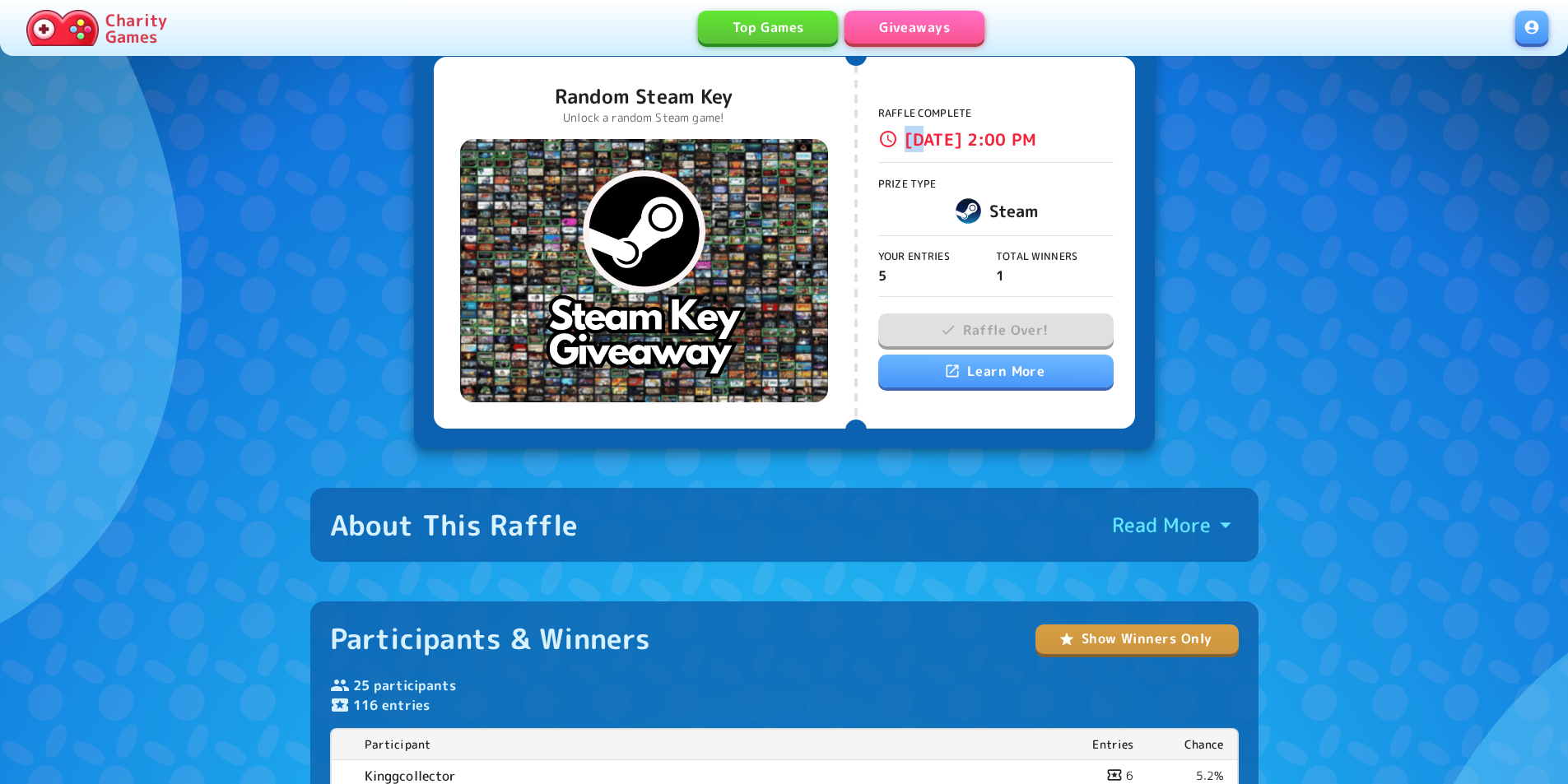
scroll to position [82, 0]
